Goal: Task Accomplishment & Management: Use online tool/utility

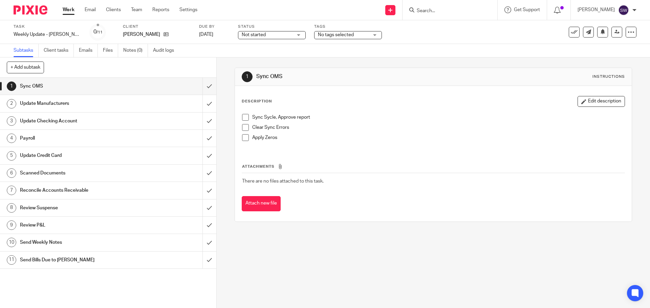
click at [246, 120] on span at bounding box center [245, 117] width 7 height 7
click at [244, 124] on span at bounding box center [245, 127] width 7 height 7
click at [396, 252] on div "1 Sync OMS Instructions Description Edit description Sync Sycle, Approve report…" at bounding box center [433, 183] width 433 height 251
click at [243, 137] on span at bounding box center [245, 137] width 7 height 7
click at [205, 85] on input "submit" at bounding box center [108, 86] width 216 height 17
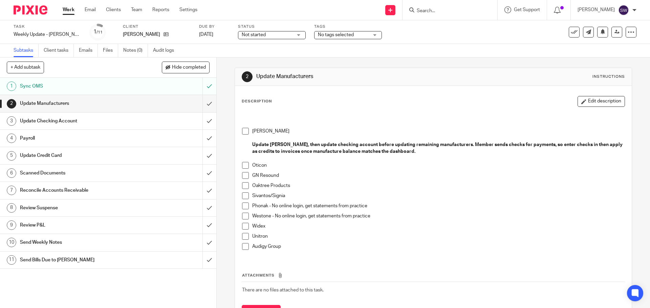
click at [243, 130] on span at bounding box center [245, 131] width 7 height 7
